Goal: Task Accomplishment & Management: Manage account settings

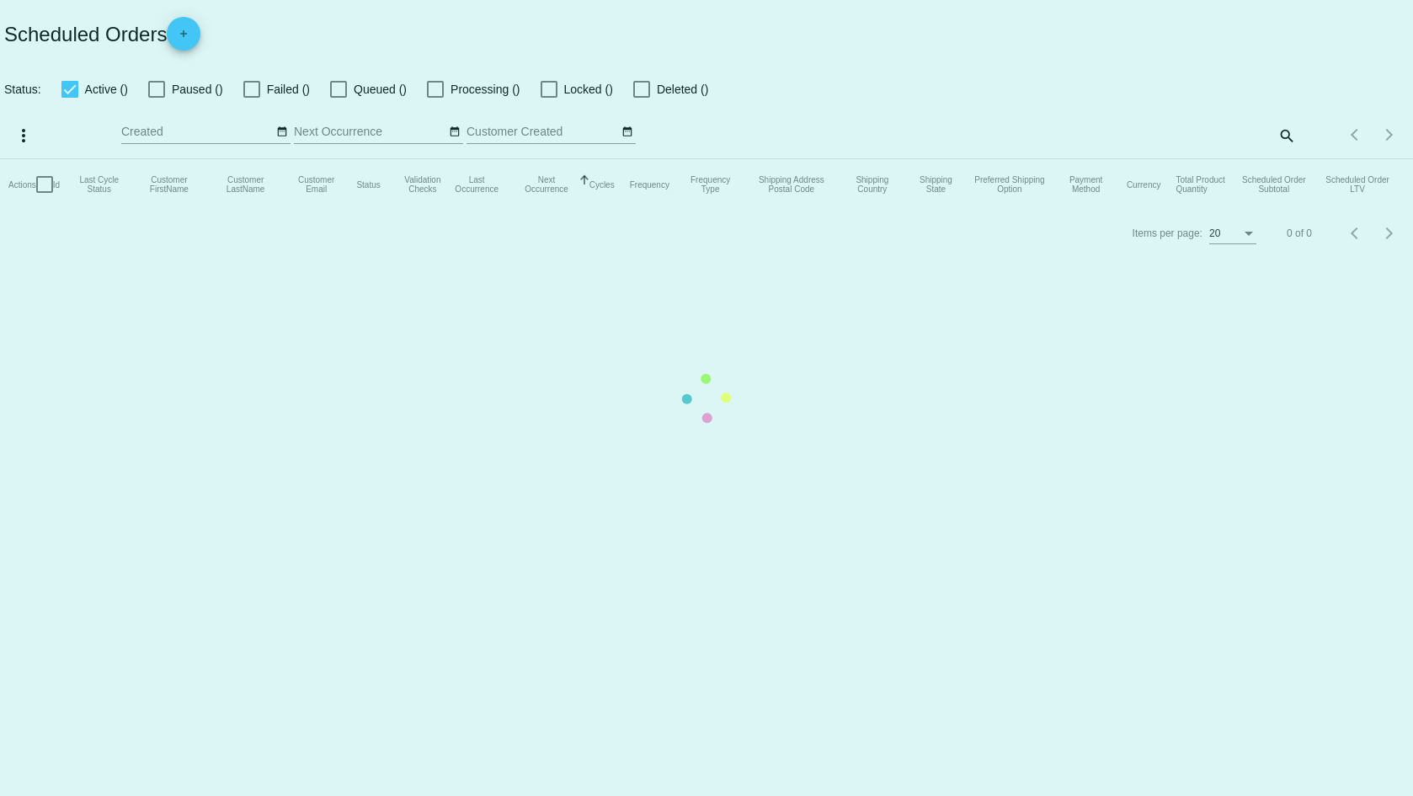
checkbox input "true"
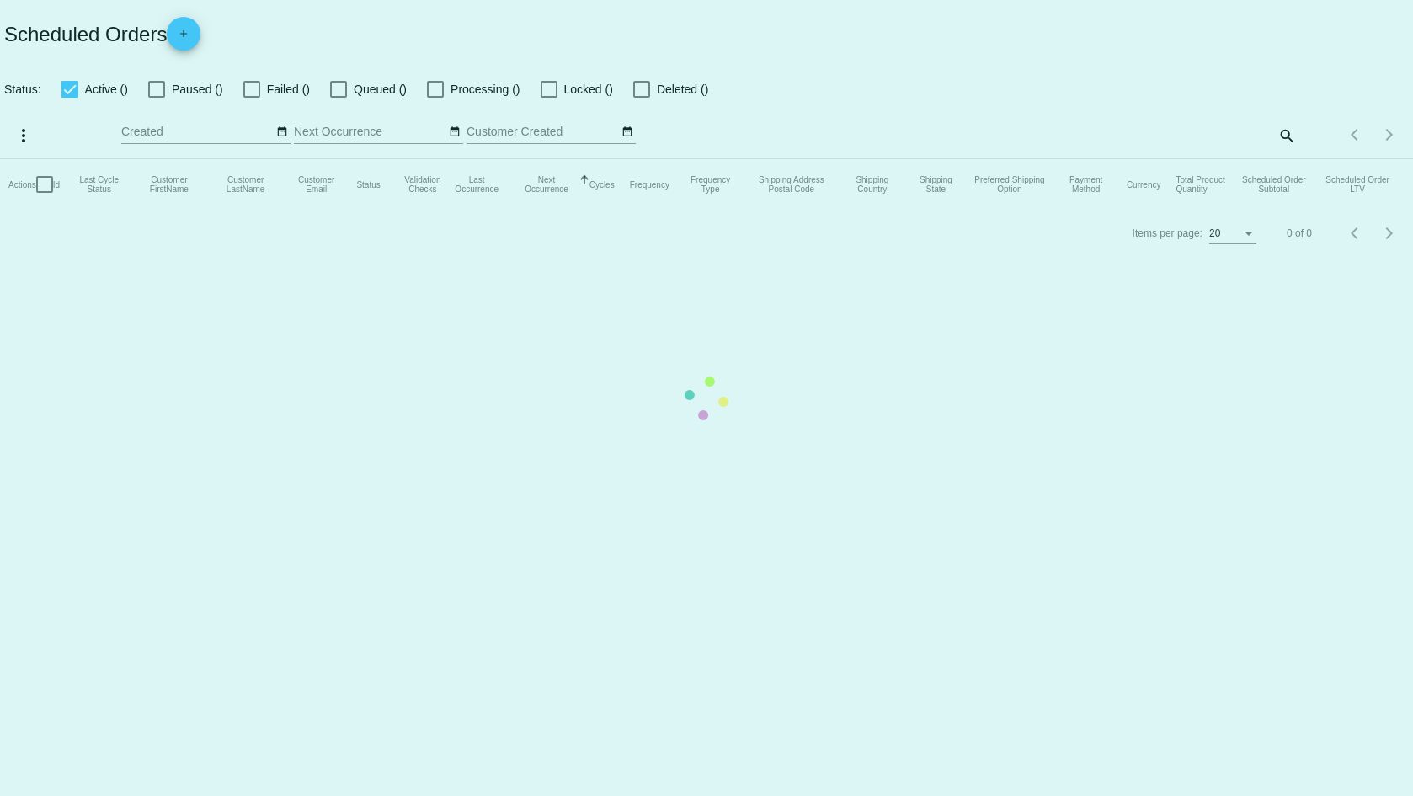
checkbox input "true"
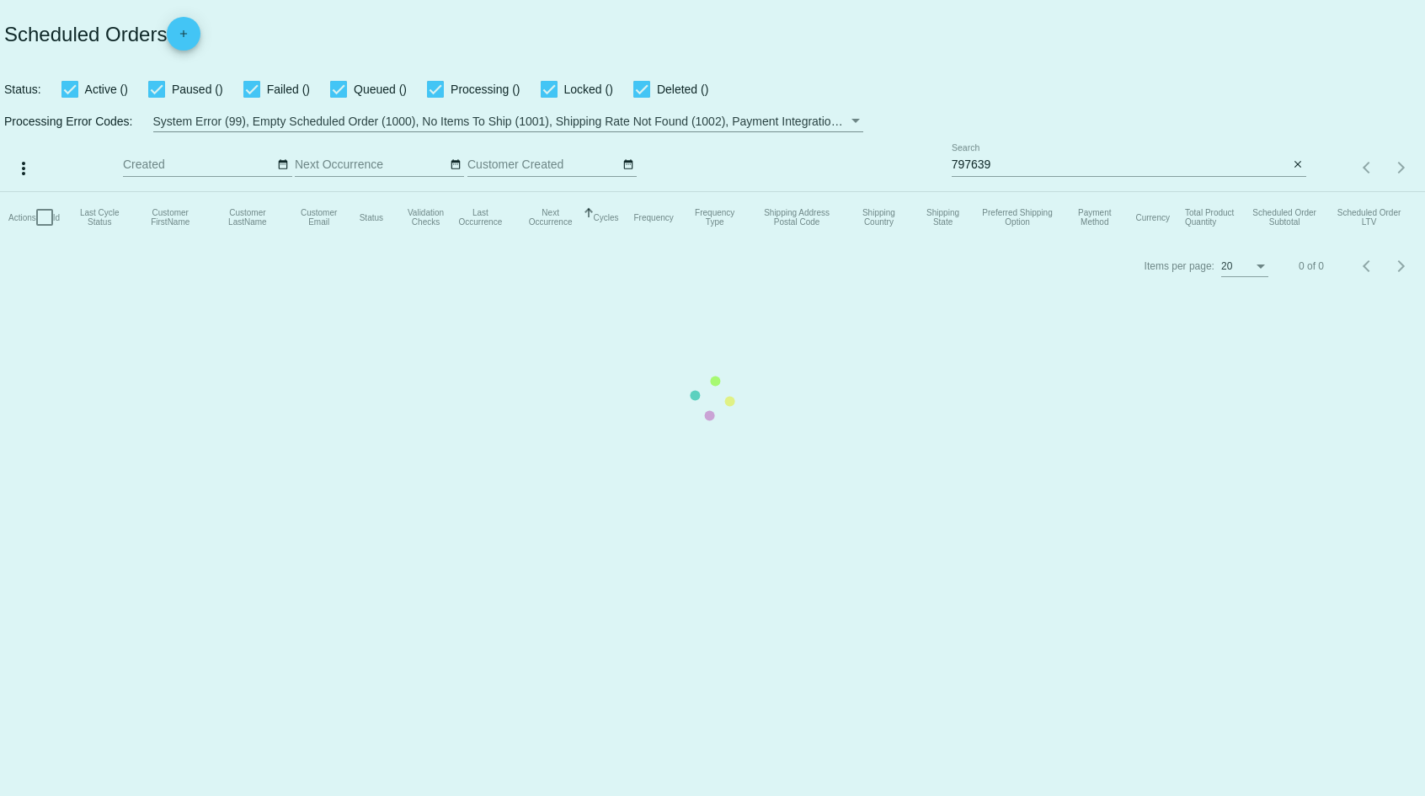
click at [1161, 192] on mat-table "Actions Id Last Cycle Status Customer FirstName Customer LastName Customer Emai…" at bounding box center [712, 217] width 1425 height 51
click at [1154, 192] on mat-table "Actions Id Last Cycle Status Customer FirstName Customer LastName Customer Emai…" at bounding box center [706, 217] width 1413 height 51
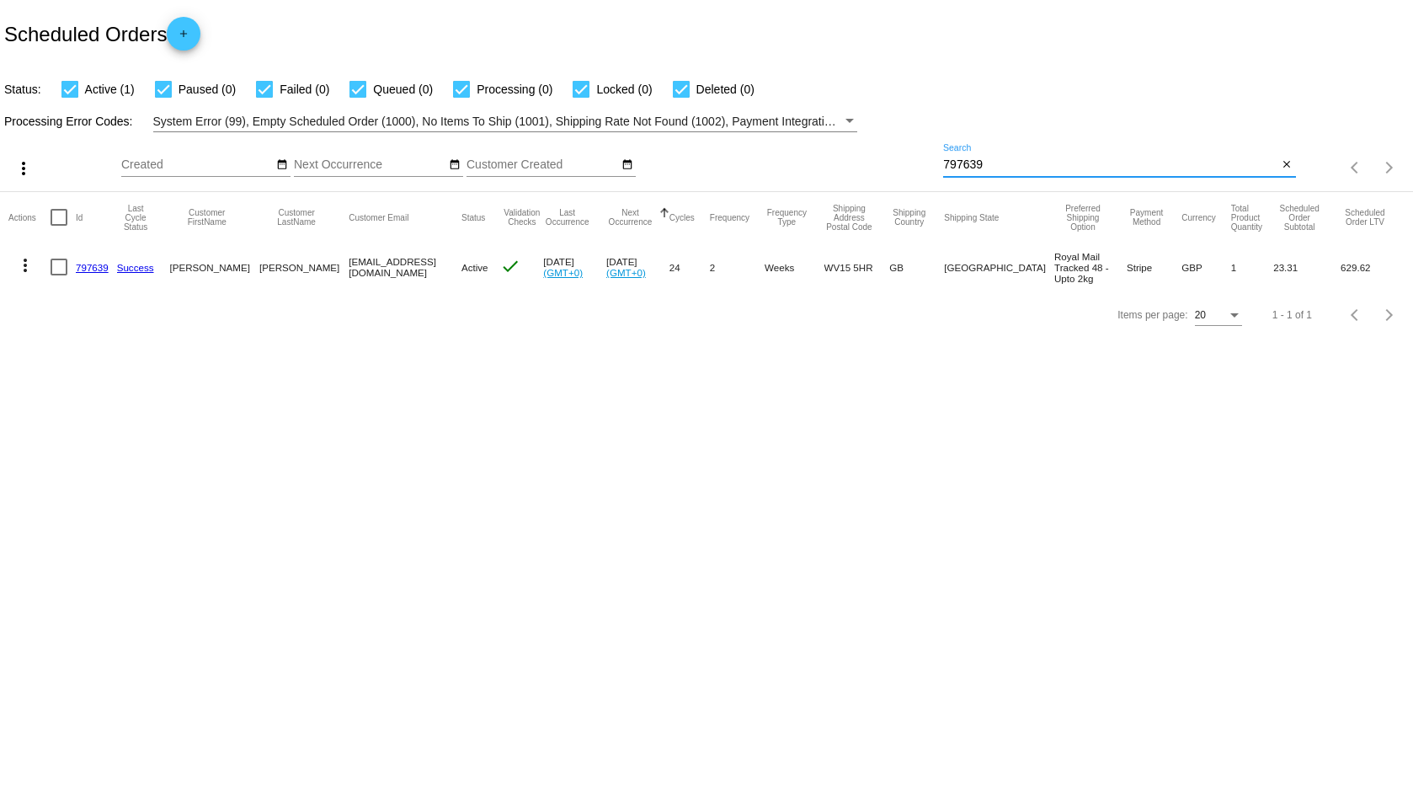
click at [1157, 158] on input "797639" at bounding box center [1110, 164] width 334 height 13
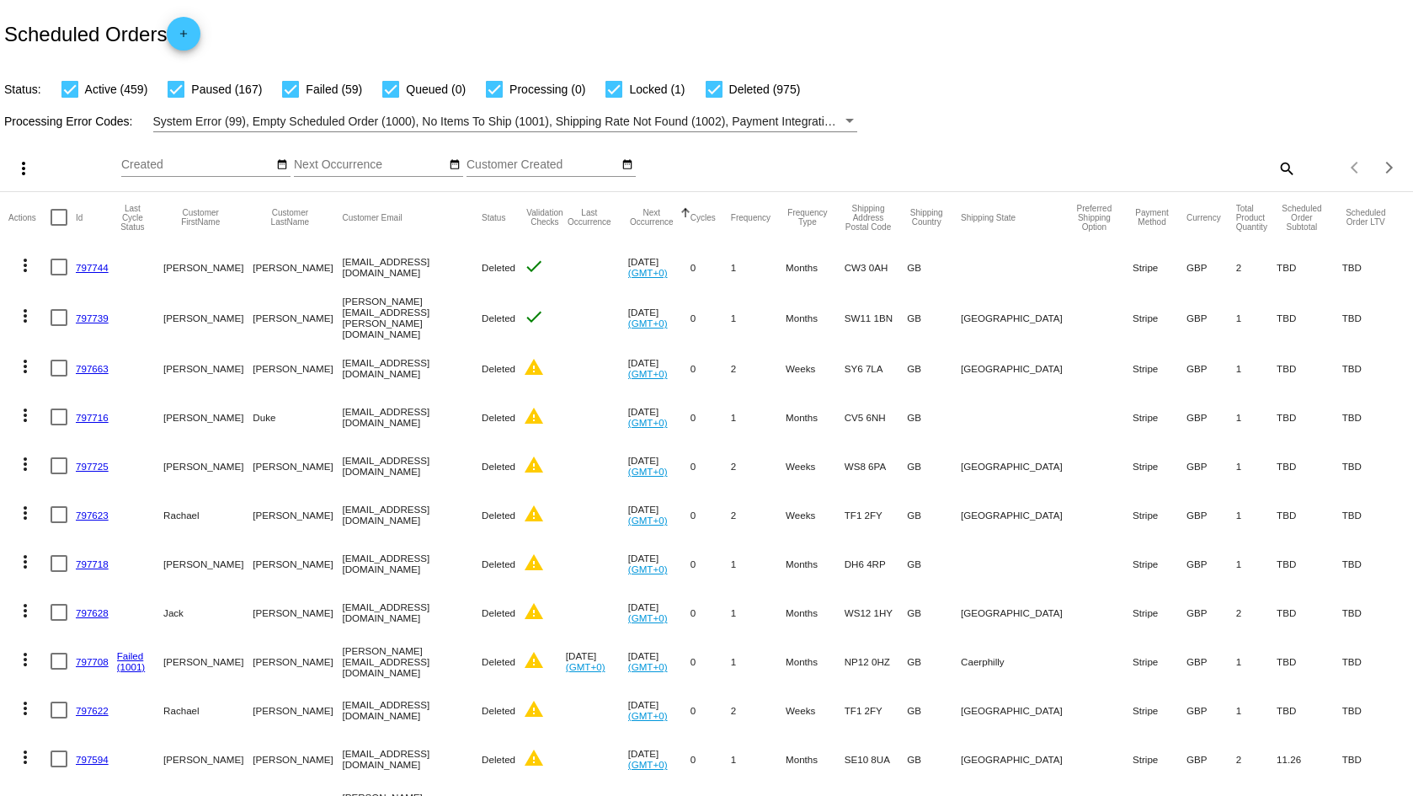
click at [1279, 170] on mat-icon "search" at bounding box center [1286, 168] width 20 height 26
click at [1209, 174] on div "Search" at bounding box center [1119, 160] width 352 height 33
type input "[PERSON_NAME]"
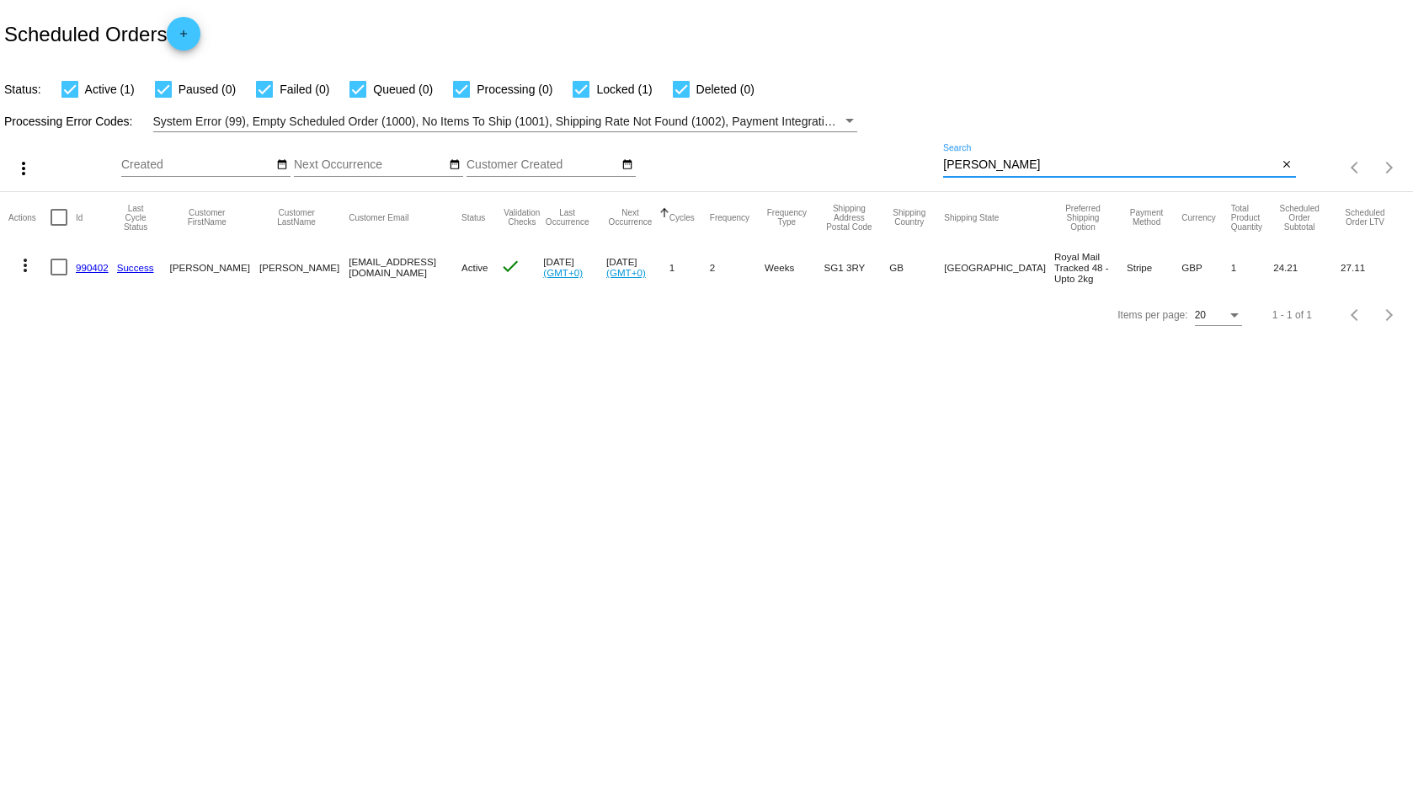
click at [96, 264] on link "990402" at bounding box center [92, 267] width 33 height 11
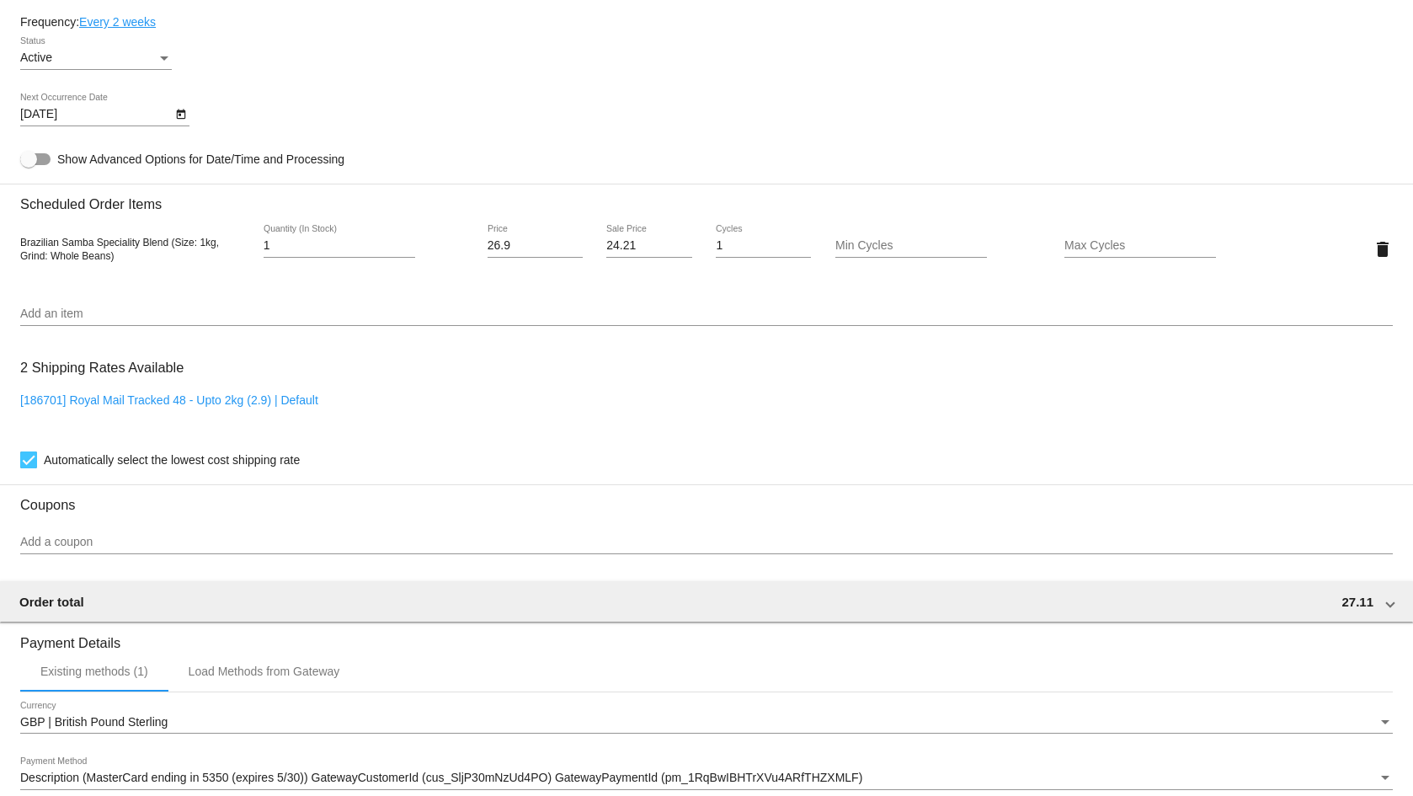
scroll to position [1010, 0]
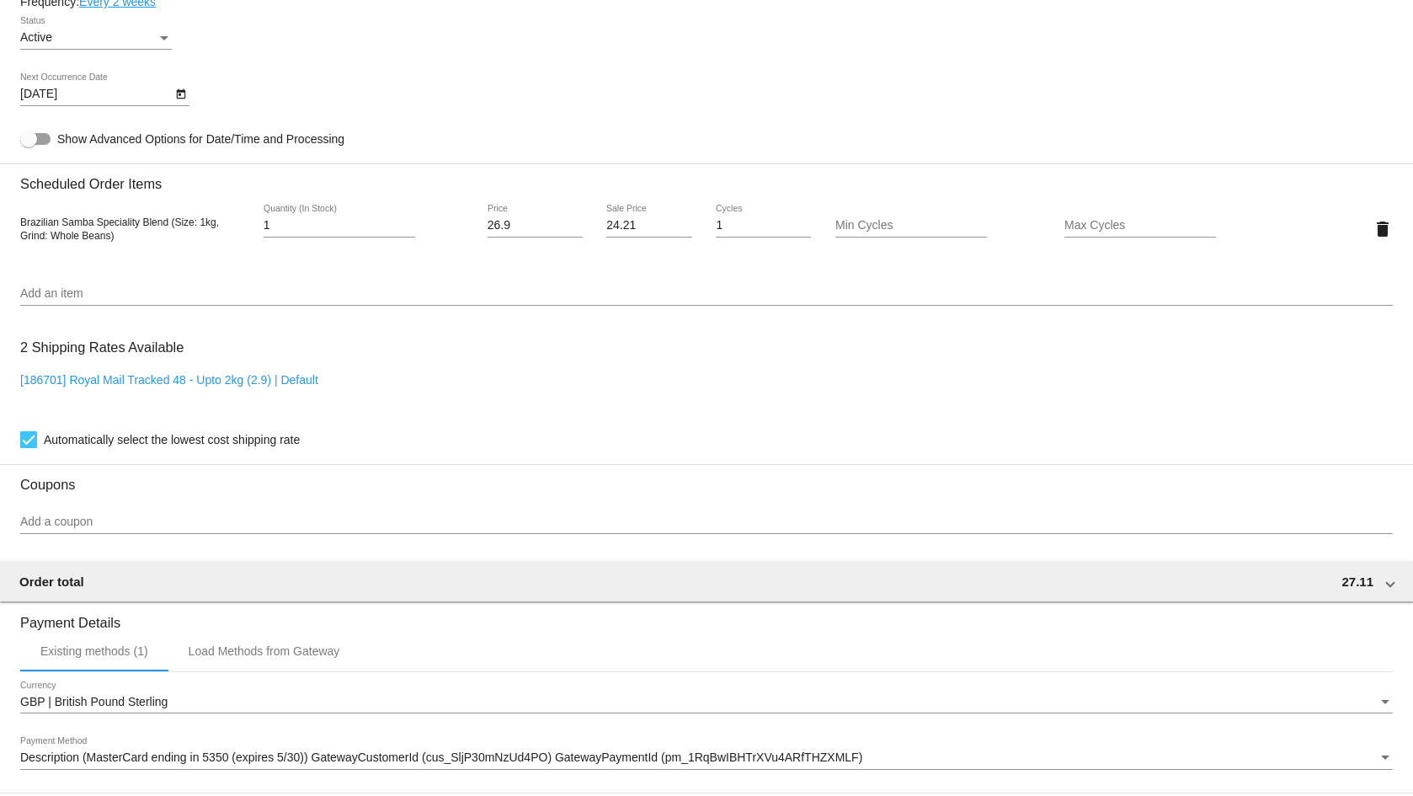
click at [182, 94] on icon "Open calendar" at bounding box center [181, 94] width 12 height 20
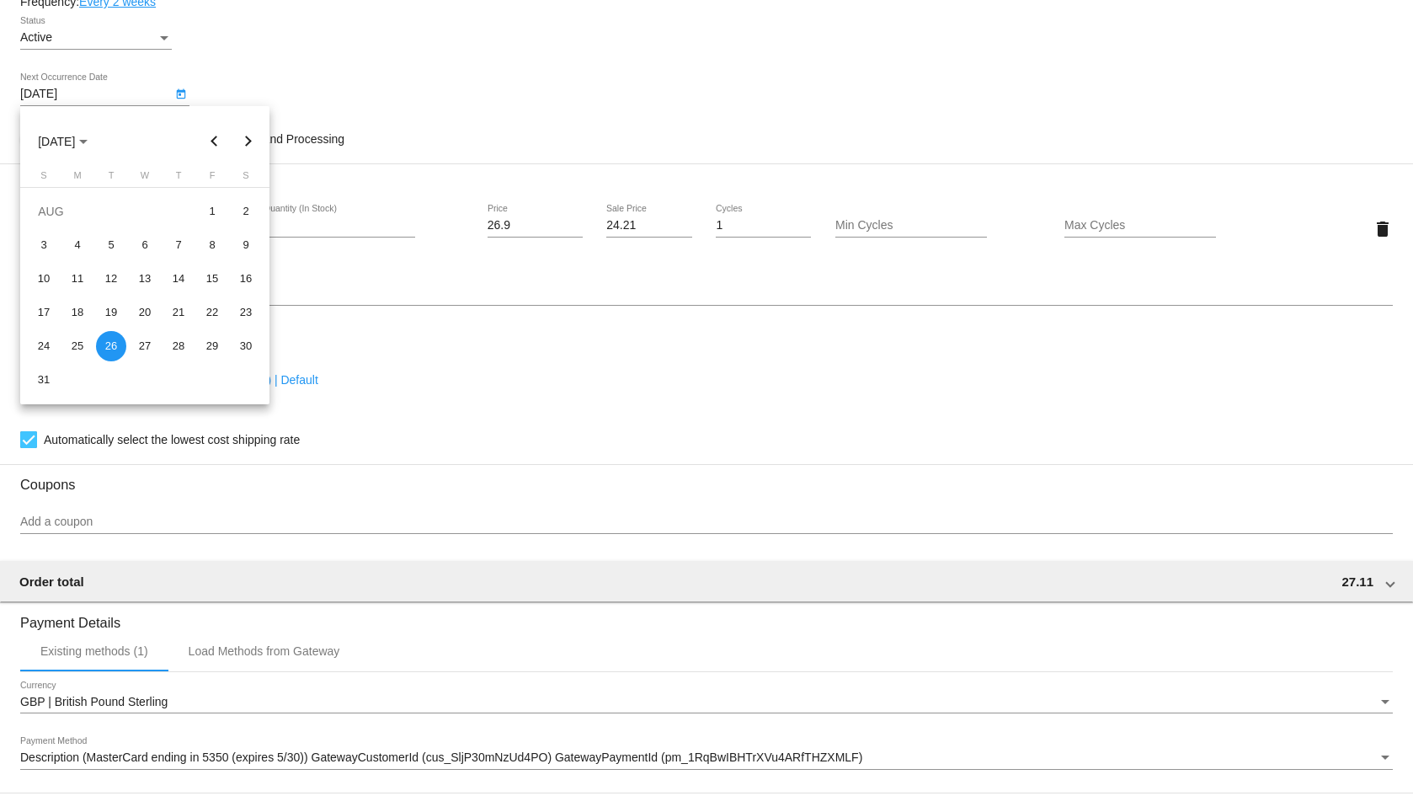
click at [159, 339] on td "27" at bounding box center [145, 346] width 34 height 34
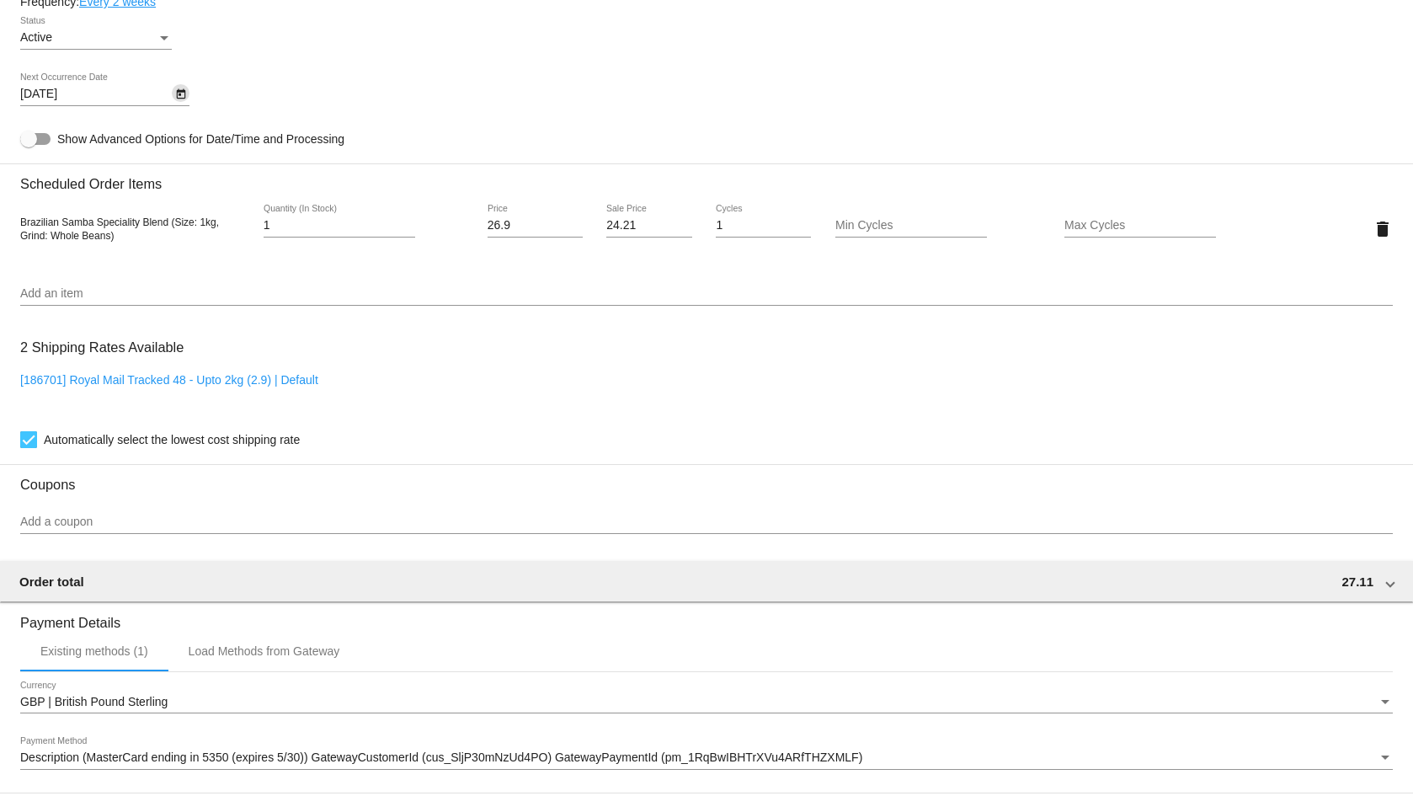
click at [177, 91] on icon "Open calendar" at bounding box center [180, 94] width 9 height 10
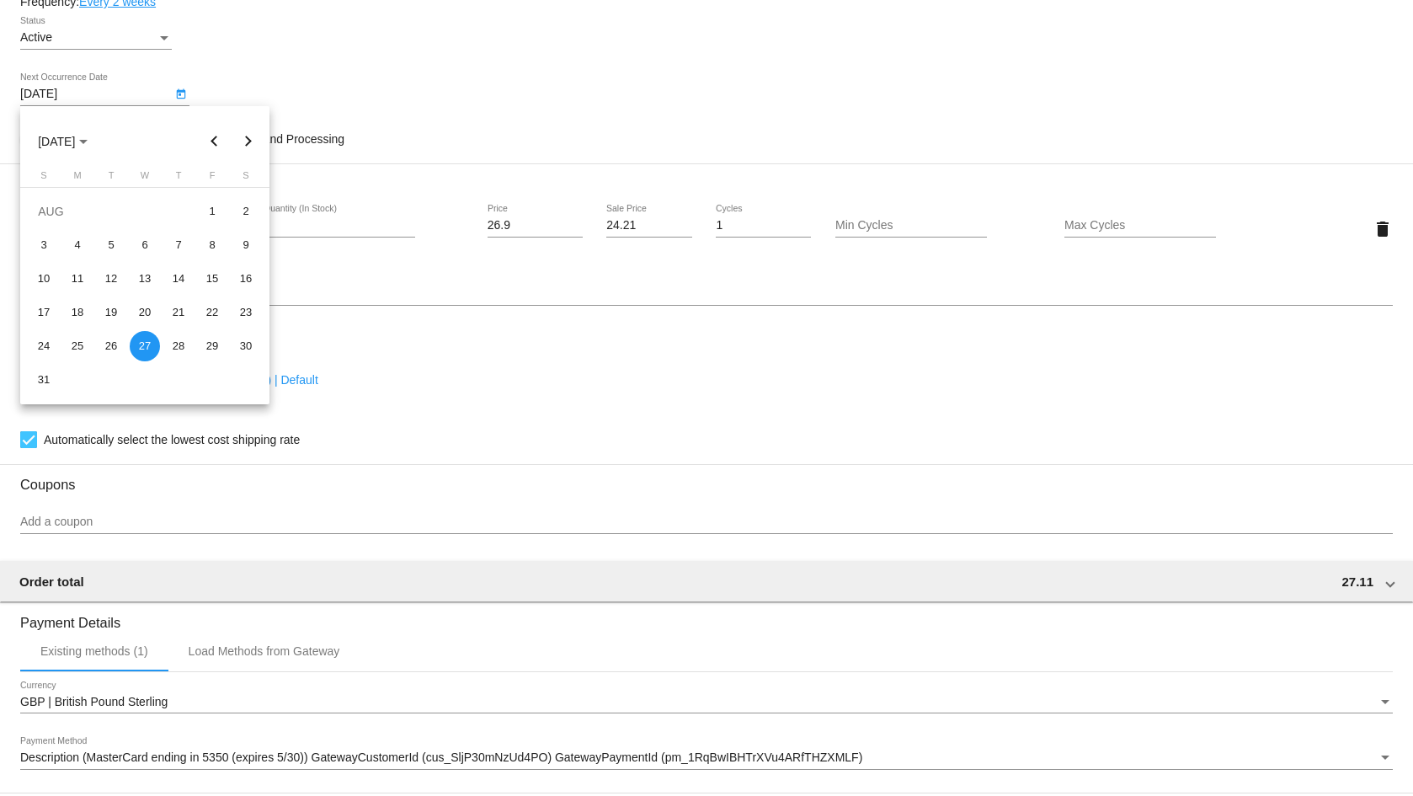
click at [243, 143] on button "Next month" at bounding box center [249, 142] width 34 height 34
click at [172, 238] on div "4" at bounding box center [178, 245] width 30 height 30
type input "[DATE]"
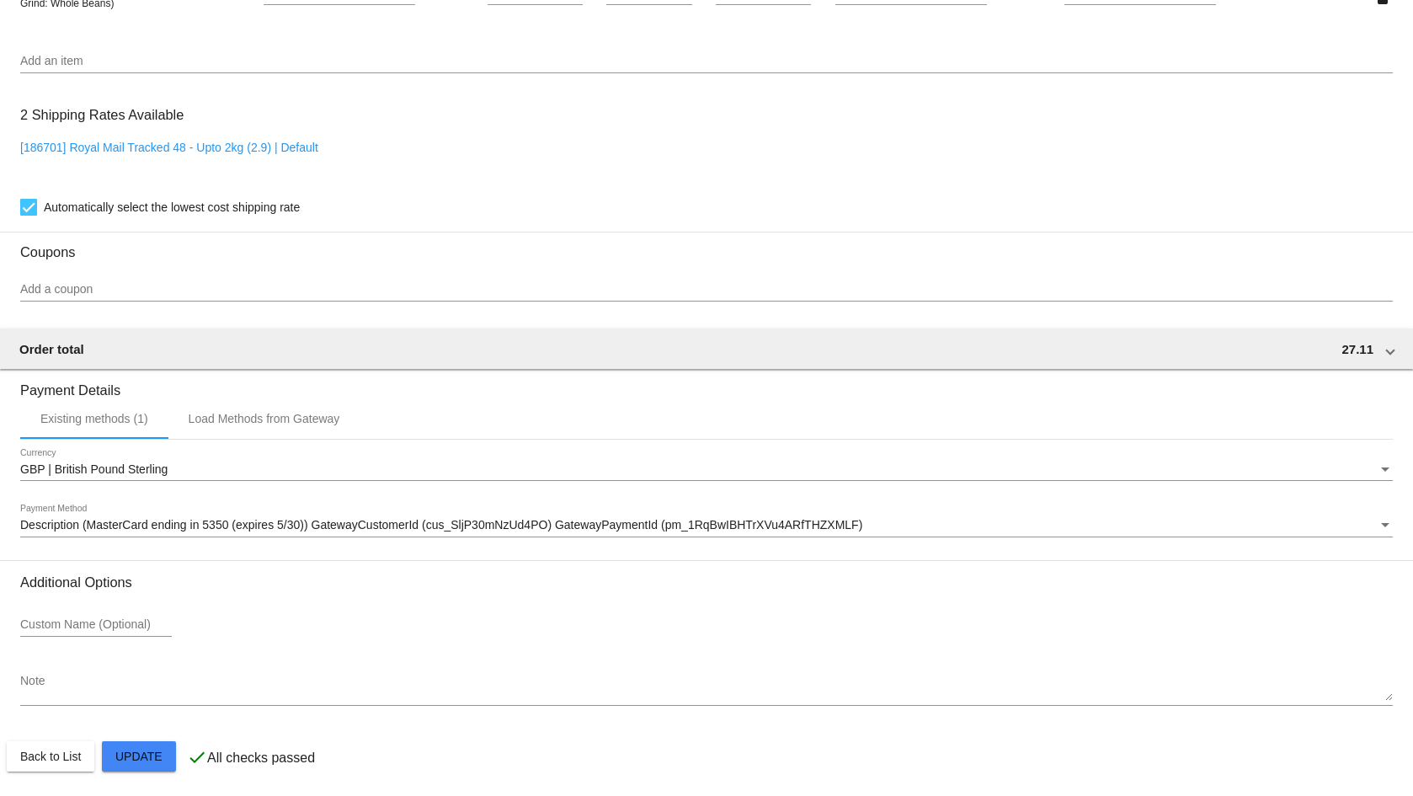
scroll to position [1245, 0]
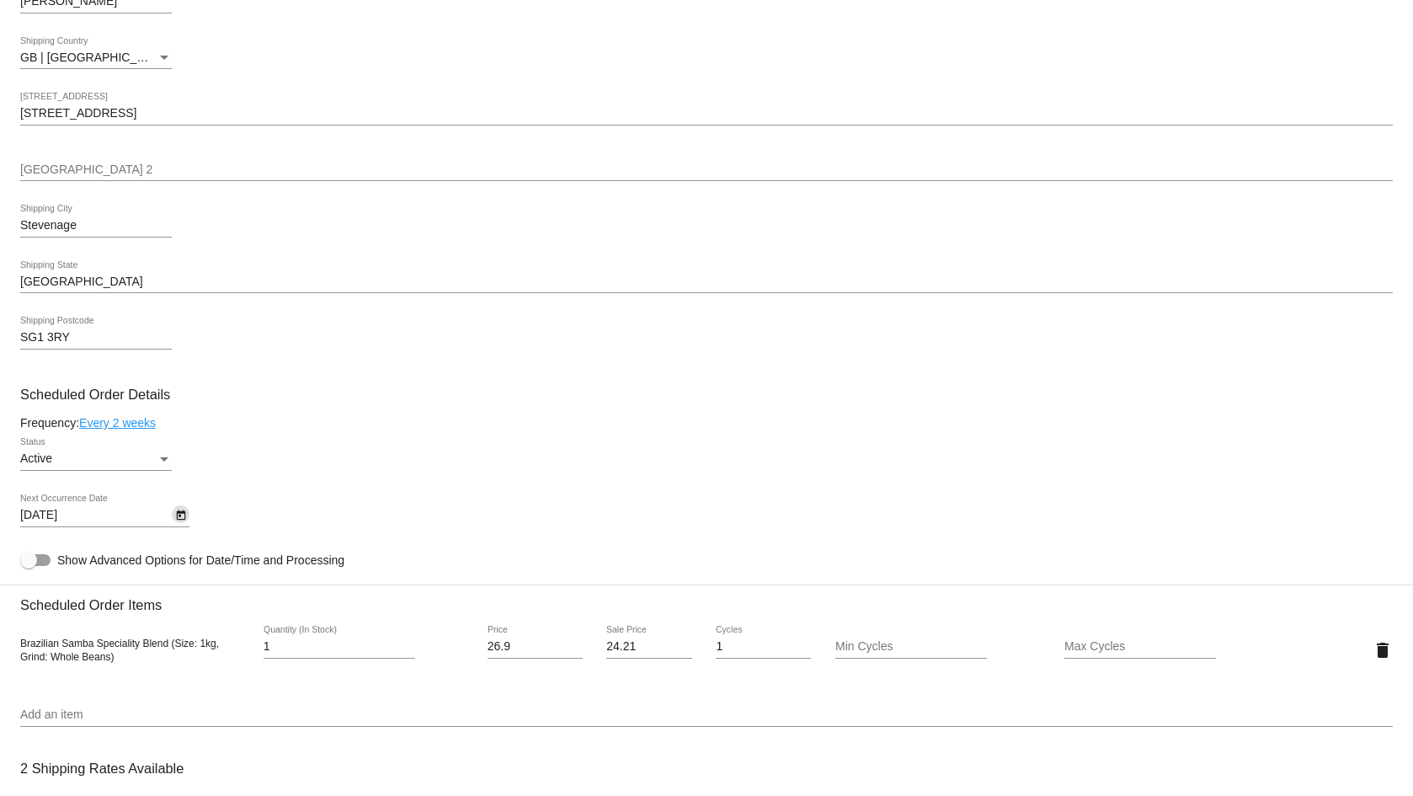
scroll to position [674, 0]
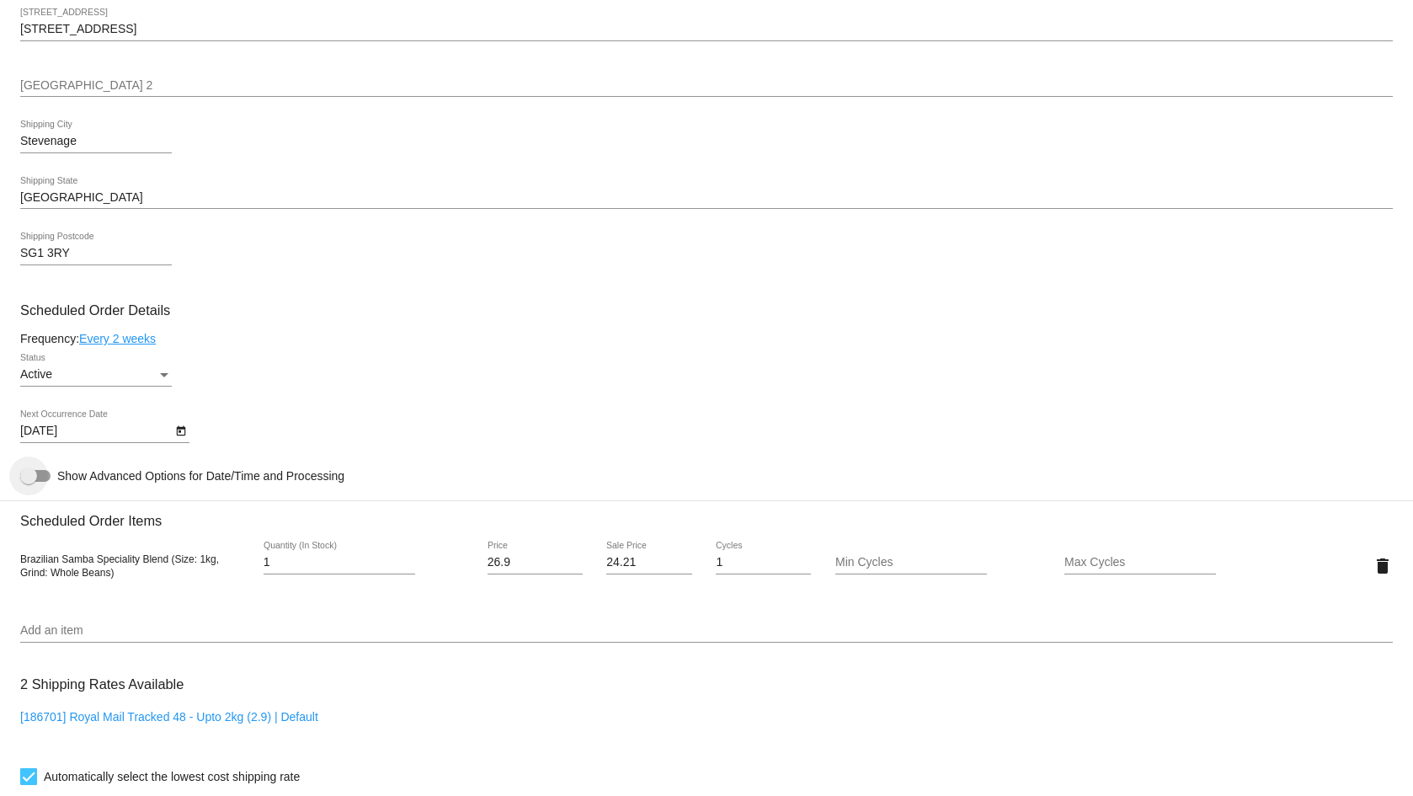
click at [34, 478] on div at bounding box center [28, 475] width 17 height 17
click at [29, 482] on input "Show Advanced Options for Date/Time and Processing" at bounding box center [28, 482] width 1 height 1
checkbox input "true"
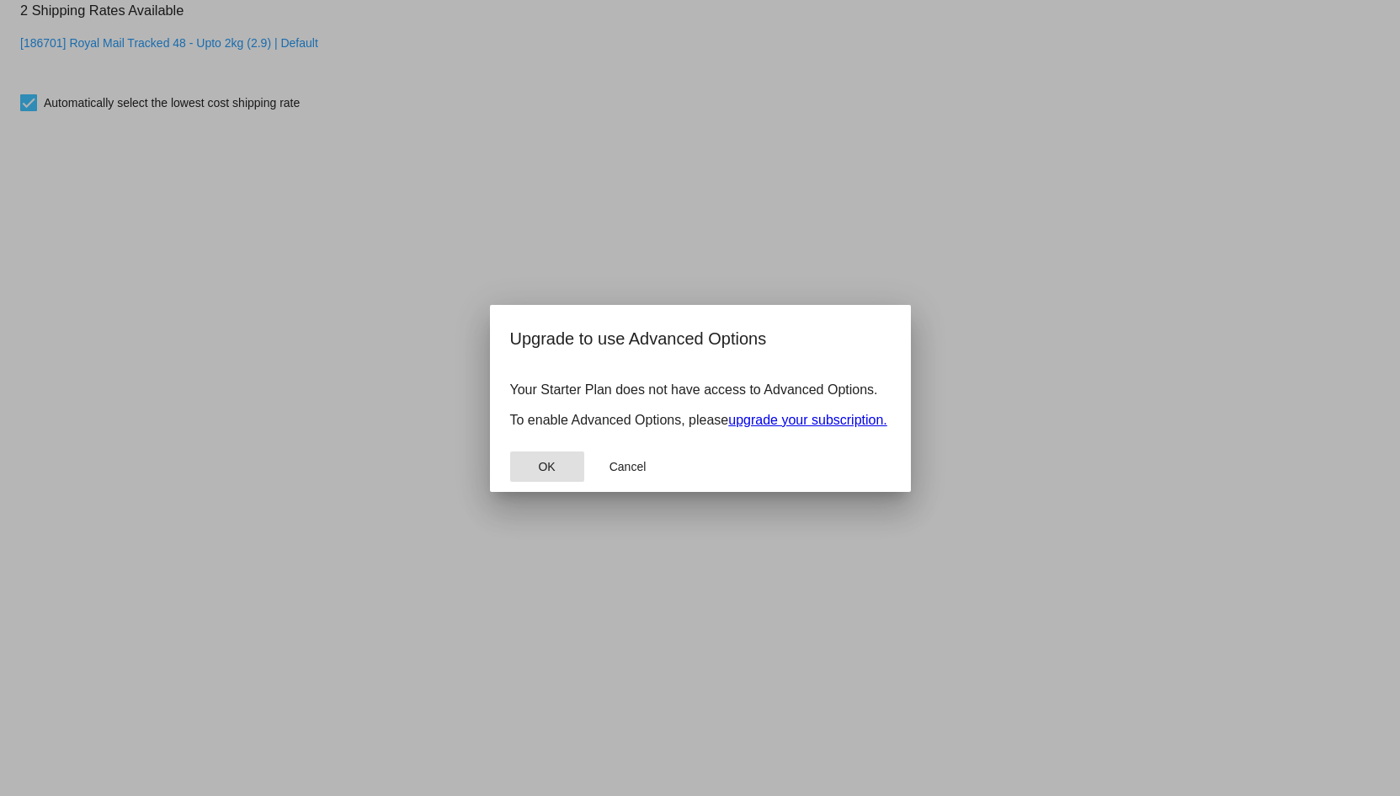
click at [563, 482] on button "OK" at bounding box center [547, 466] width 74 height 30
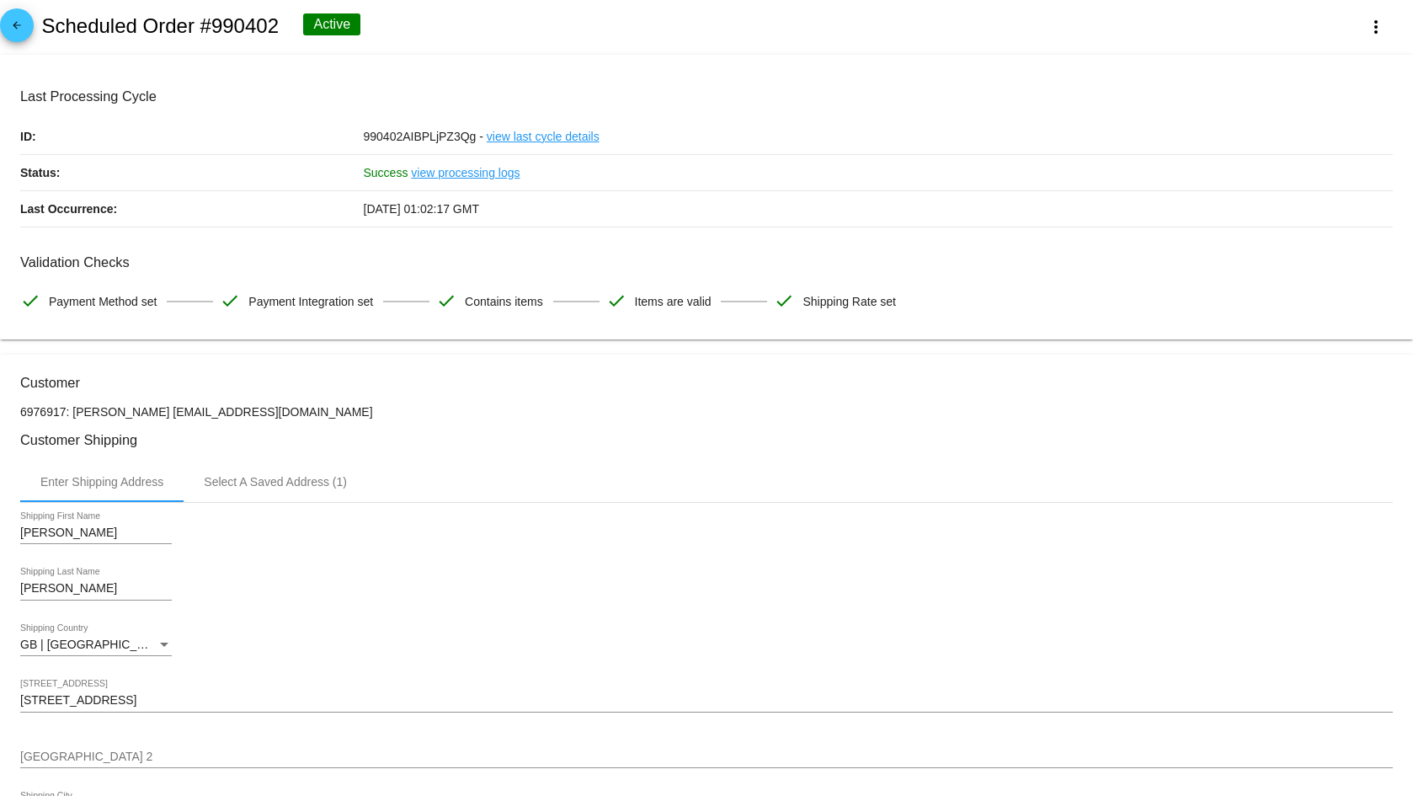
scroll to position [0, 0]
click at [266, 27] on h2 "Scheduled Order #990402" at bounding box center [159, 29] width 237 height 24
click at [266, 29] on h2 "Scheduled Order #990402" at bounding box center [159, 29] width 237 height 24
copy h2 "990402"
click at [266, 29] on h2 "Scheduled Order #990402" at bounding box center [159, 29] width 237 height 24
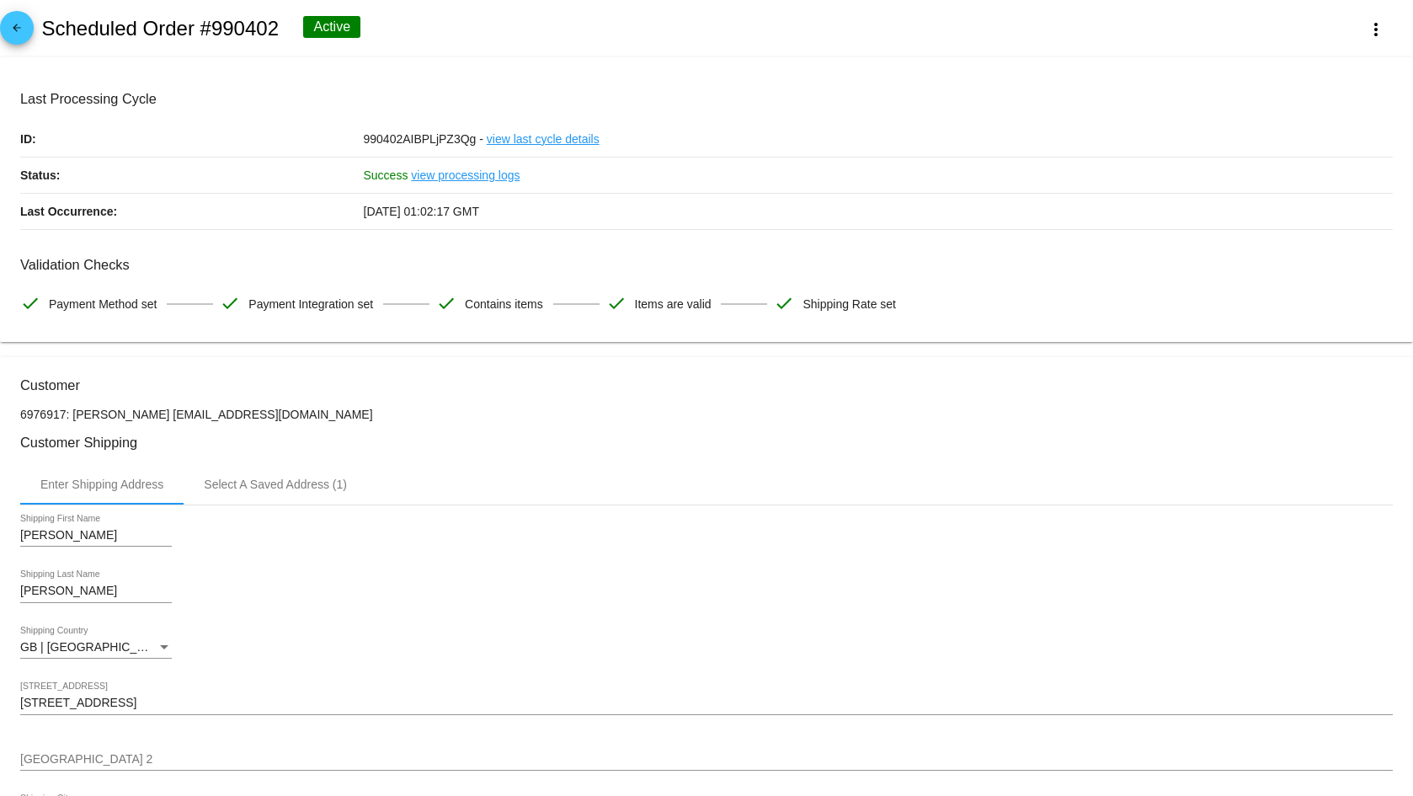
click at [266, 29] on h2 "Scheduled Order #990402" at bounding box center [159, 29] width 237 height 24
click at [275, 29] on h2 "Scheduled Order #990402" at bounding box center [159, 29] width 237 height 24
drag, startPoint x: 275, startPoint y: 29, endPoint x: 197, endPoint y: 29, distance: 77.5
click at [197, 29] on h2 "Scheduled Order #990402" at bounding box center [159, 29] width 237 height 24
